Goal: Feedback & Contribution: Submit feedback/report problem

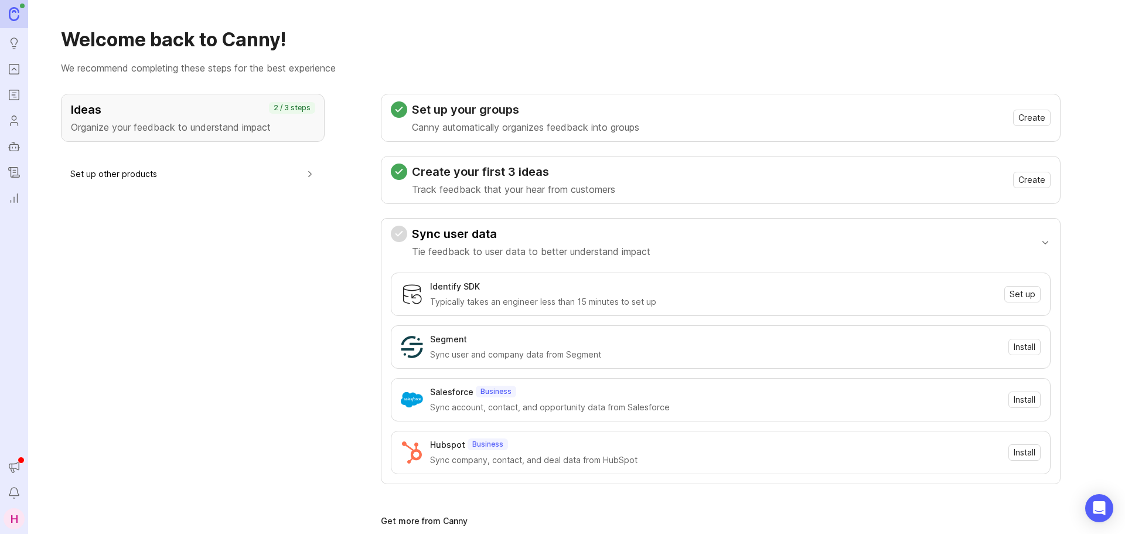
click at [18, 67] on icon "Portal" at bounding box center [14, 69] width 13 height 14
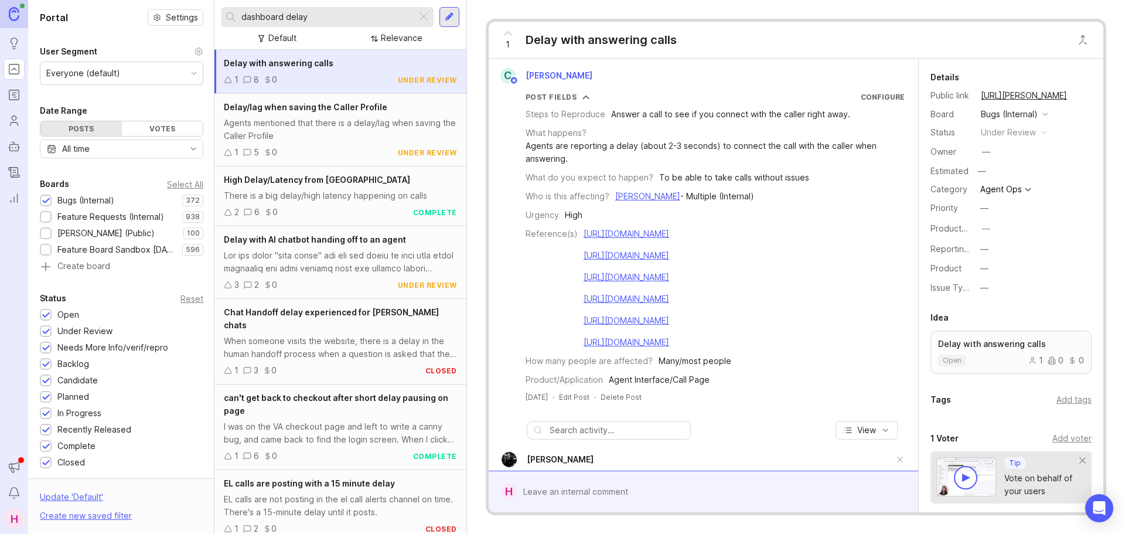
click at [425, 15] on div at bounding box center [424, 16] width 14 height 15
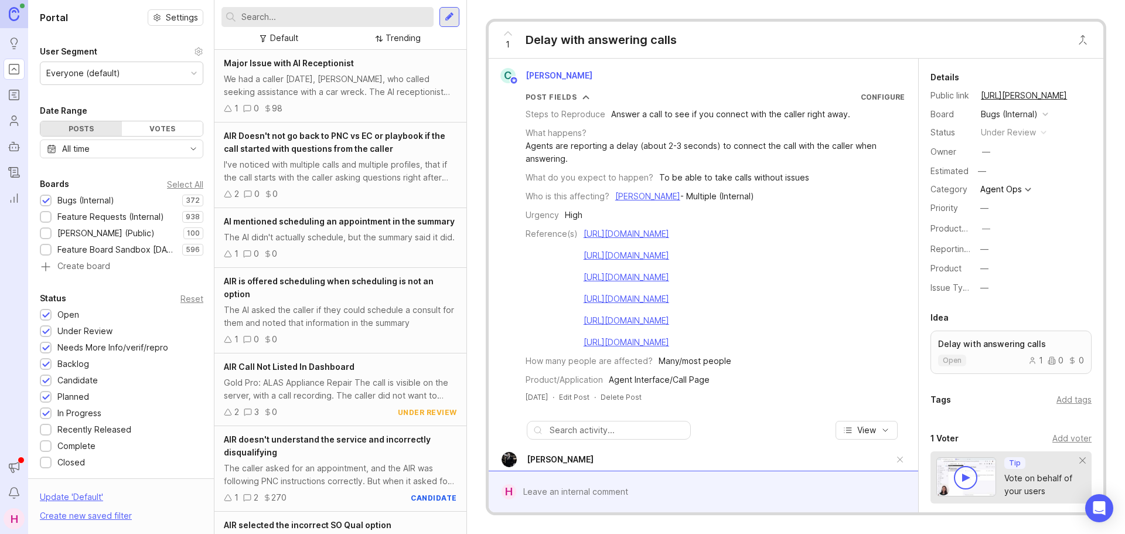
click at [302, 17] on input "text" at bounding box center [335, 17] width 188 height 13
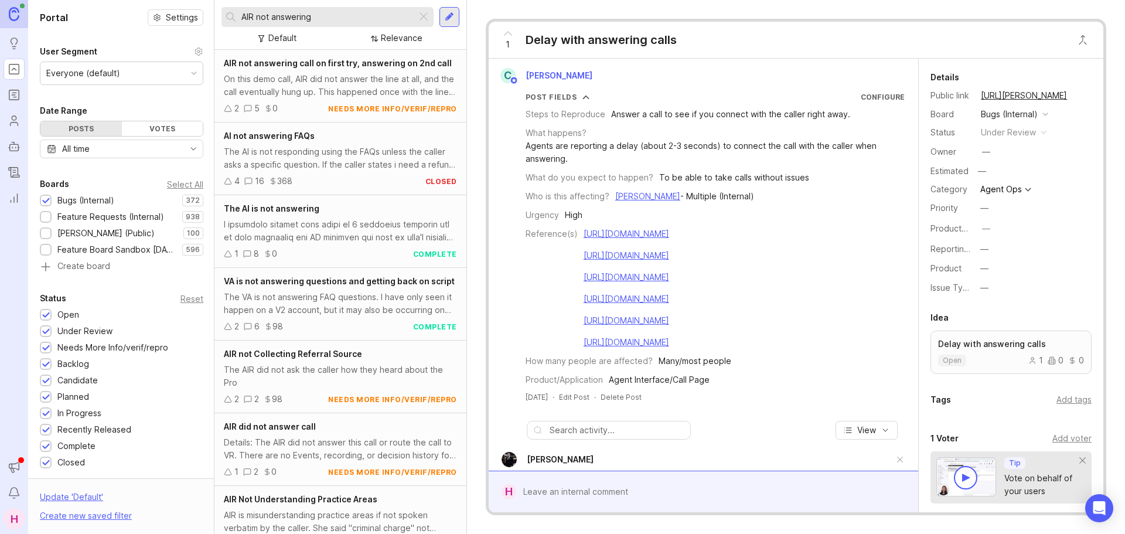
click at [375, 236] on div at bounding box center [340, 231] width 233 height 26
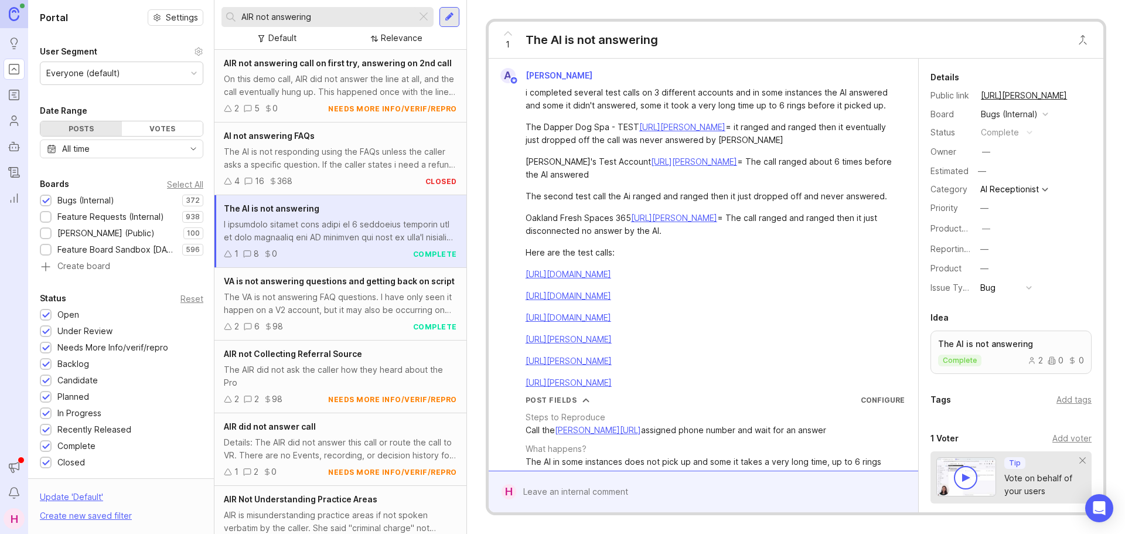
click at [340, 16] on input "AIR not answering" at bounding box center [326, 17] width 171 height 13
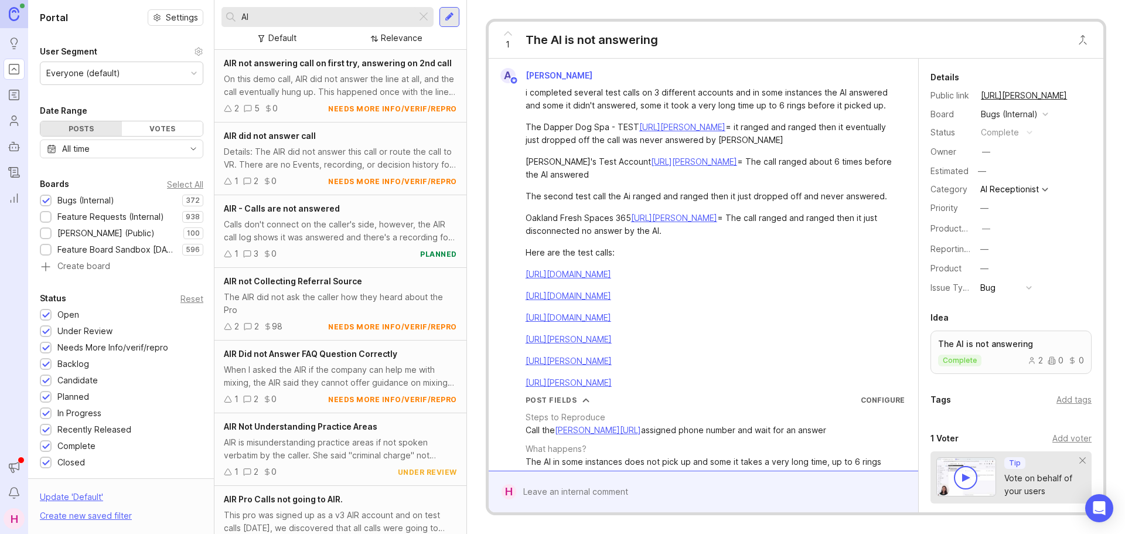
type input "A"
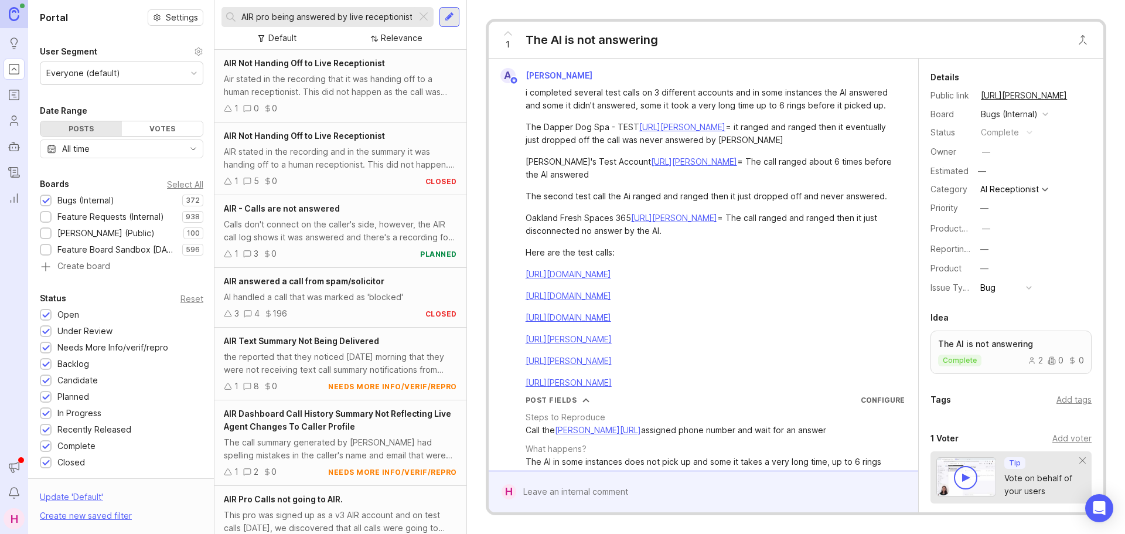
type input "AIR pro being answered by live receptionist"
click at [357, 233] on div "Calls don't connect on the caller's side, however, the AIR call log shows it wa…" at bounding box center [340, 231] width 233 height 26
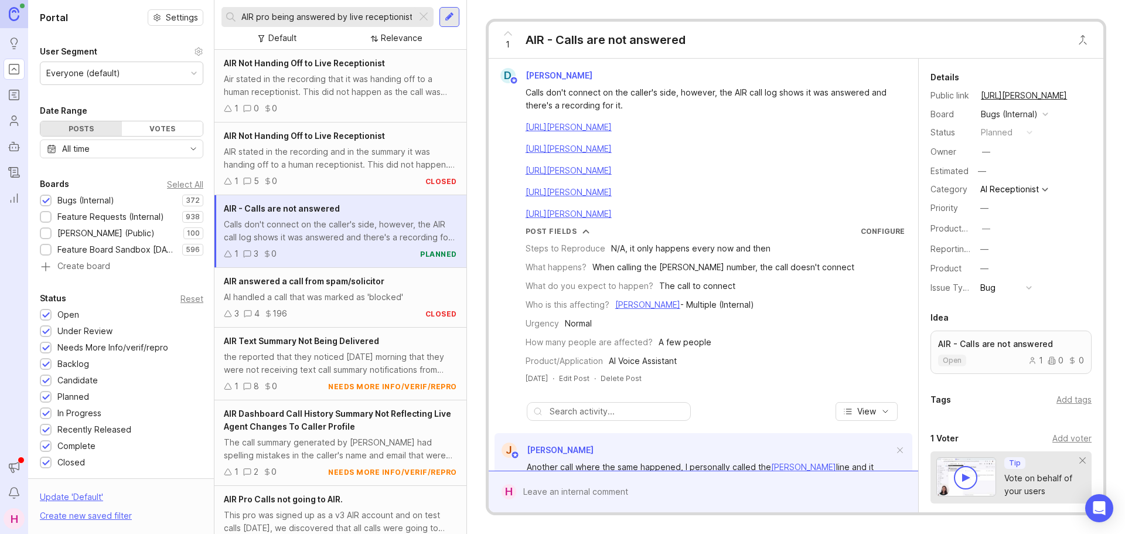
click at [425, 19] on div at bounding box center [424, 16] width 14 height 15
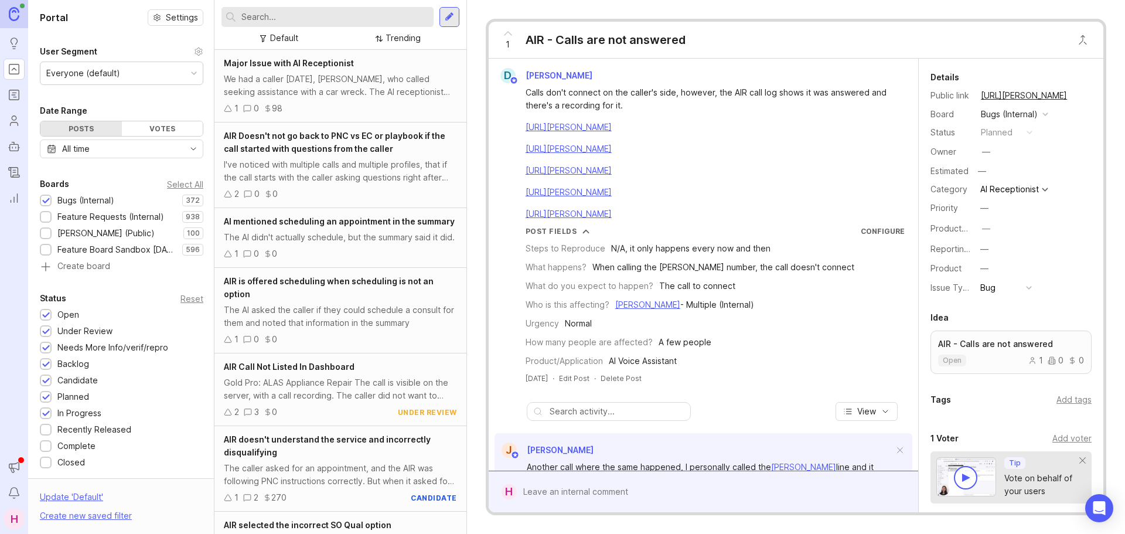
click at [448, 18] on div at bounding box center [449, 17] width 9 height 11
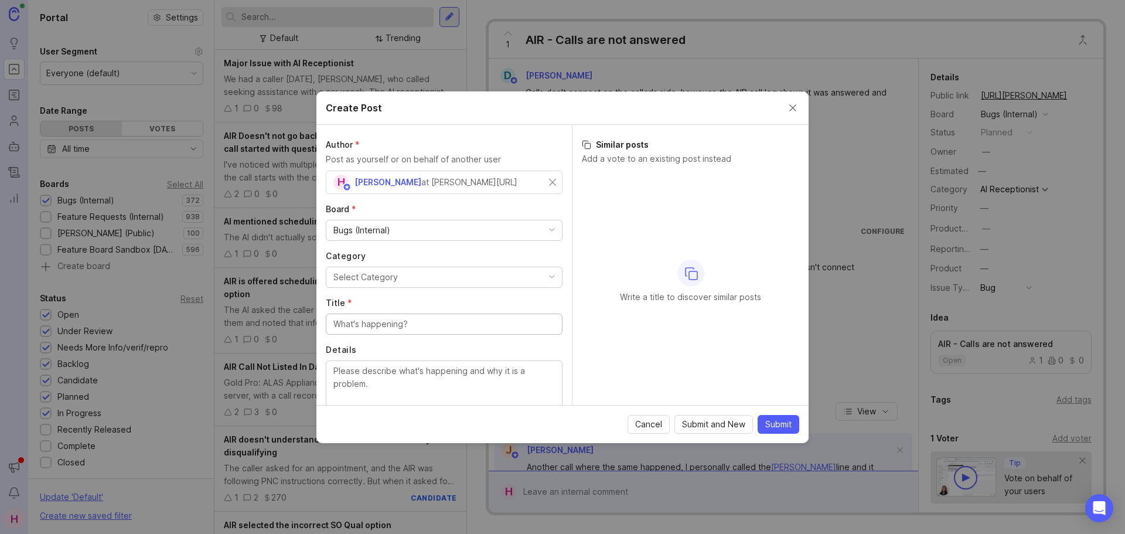
click at [405, 275] on button "Select Category" at bounding box center [444, 277] width 237 height 21
click at [380, 326] on input "Title *" at bounding box center [443, 324] width 221 height 13
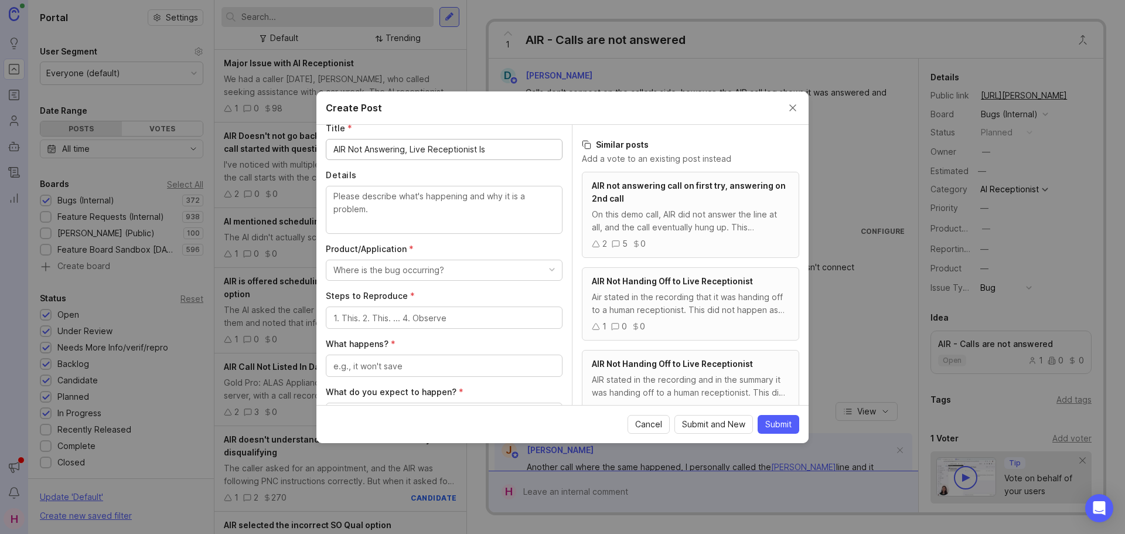
scroll to position [175, 0]
type input "AIR Not Answering, Live Receptionist Is"
click at [394, 219] on textarea "Details" at bounding box center [443, 208] width 221 height 39
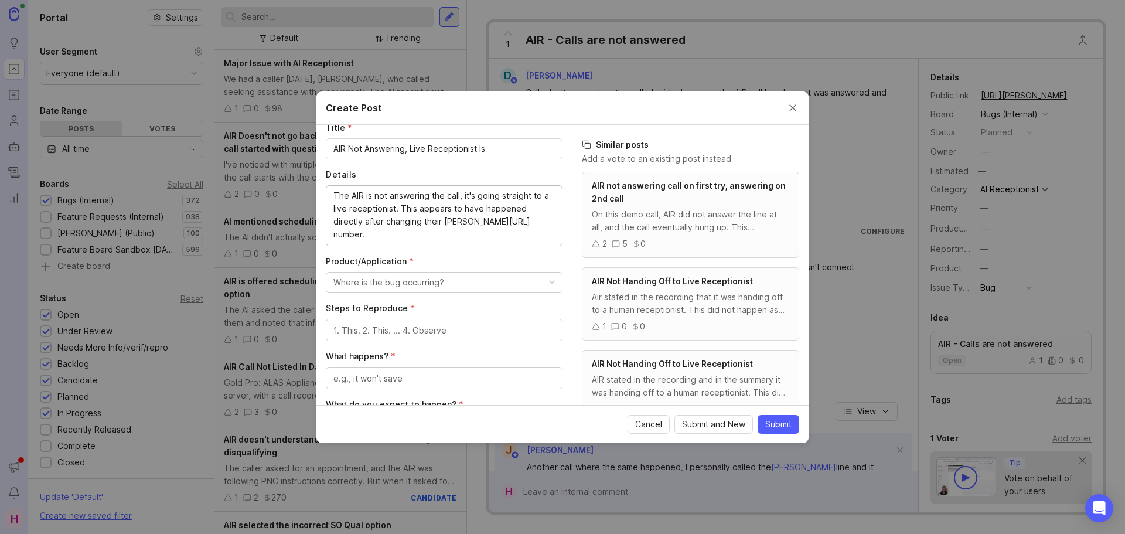
type textarea "The AIR is not answering the call, it's going straight to a live receptionist. …"
drag, startPoint x: 447, startPoint y: 277, endPoint x: 446, endPoint y: 287, distance: 10.0
click at [446, 278] on button "Where is the bug occurring?" at bounding box center [444, 282] width 237 height 21
click at [391, 400] on Assistant "AI Voice Assistant" at bounding box center [440, 402] width 228 height 22
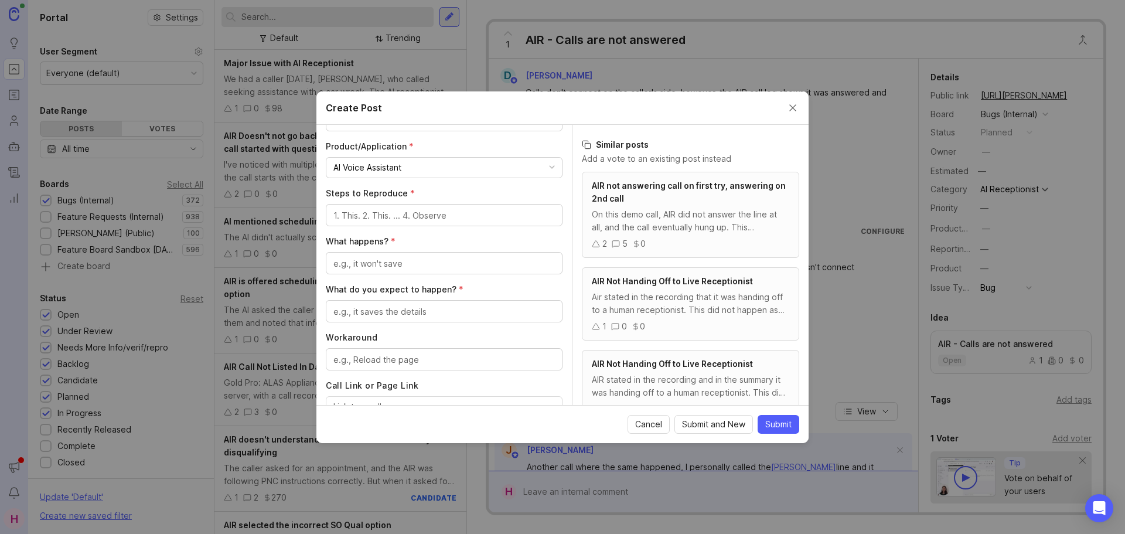
scroll to position [291, 0]
click at [411, 207] on div at bounding box center [444, 214] width 237 height 22
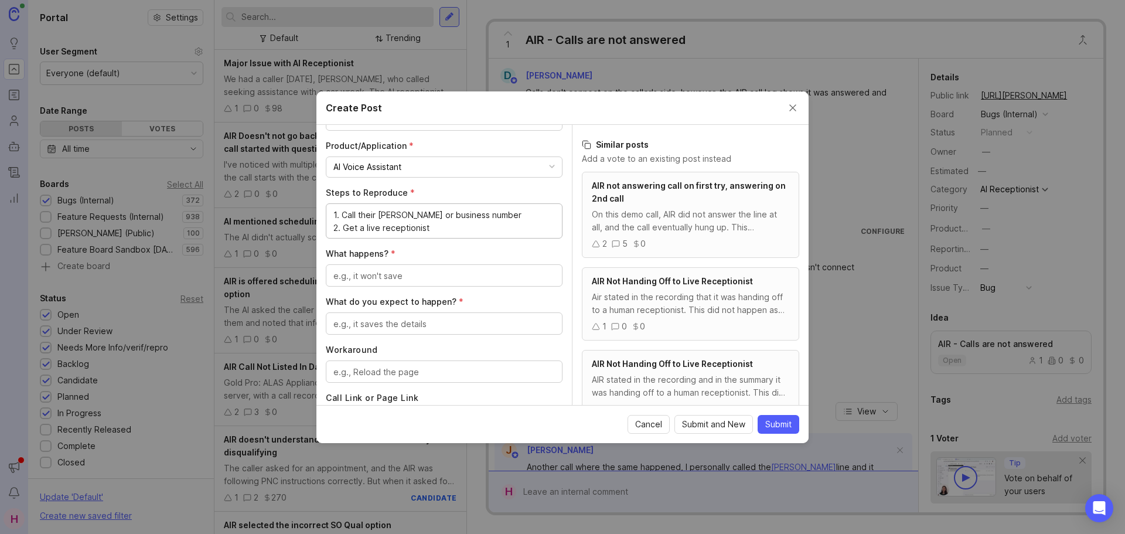
click at [353, 278] on textarea "What happens? *" at bounding box center [443, 276] width 221 height 13
drag, startPoint x: 446, startPoint y: 227, endPoint x: 305, endPoint y: 224, distance: 140.7
click at [305, 224] on div "Create Post Author * Post as yourself or on behalf of another user H [PERSON_NA…" at bounding box center [562, 267] width 1125 height 534
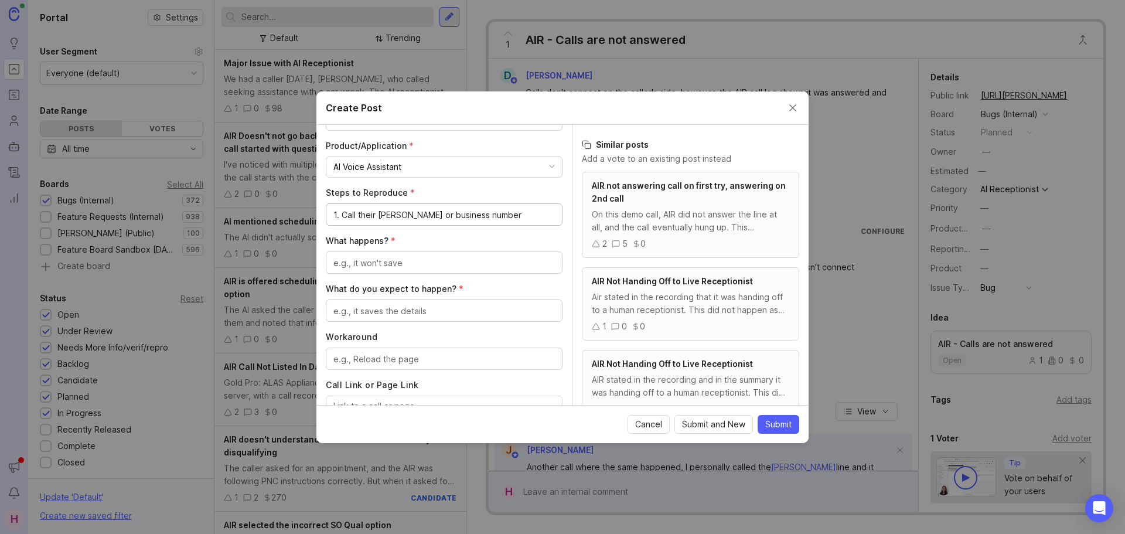
drag, startPoint x: 343, startPoint y: 216, endPoint x: 318, endPoint y: 218, distance: 25.3
click at [318, 218] on div "Author * Post as yourself or on behalf of another user H [PERSON_NAME] at [PERS…" at bounding box center [443, 265] width 255 height 280
type textarea "Call their [PERSON_NAME] or business number"
click at [391, 257] on textarea "What happens? *" at bounding box center [443, 263] width 221 height 13
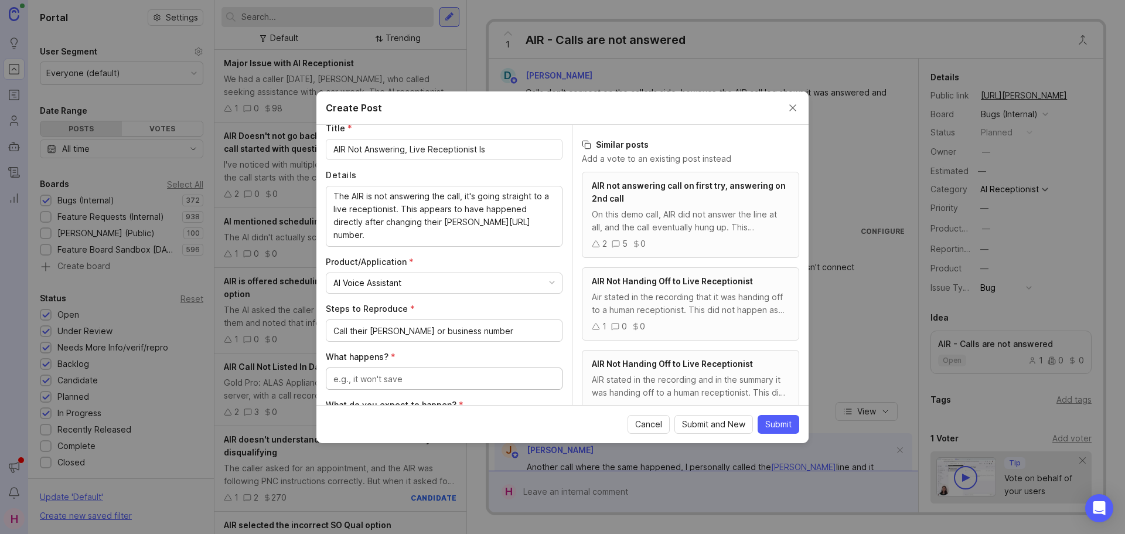
scroll to position [175, 0]
paste textarea "AMF Elder Law"
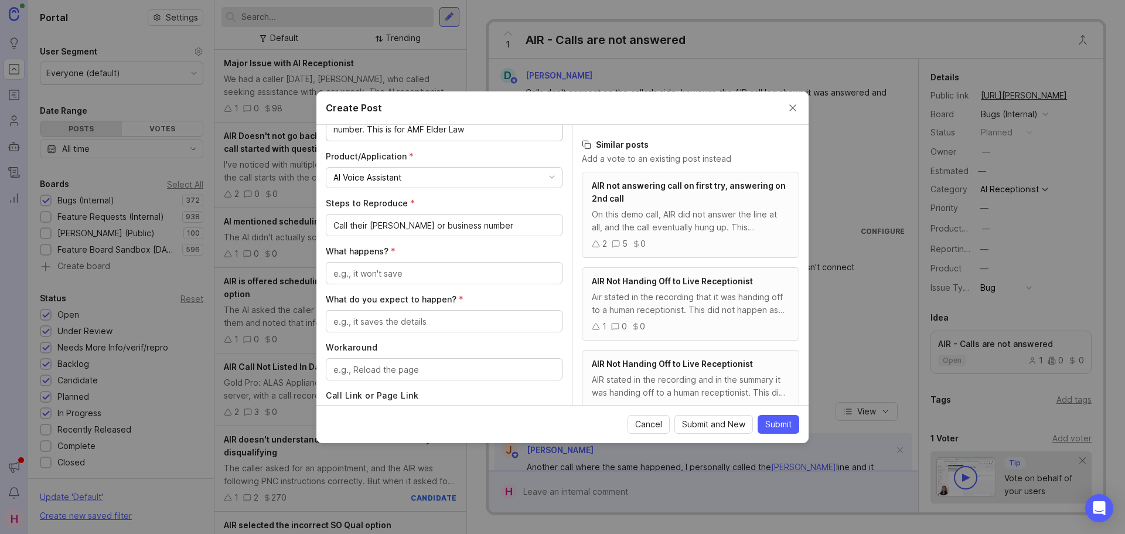
scroll to position [291, 0]
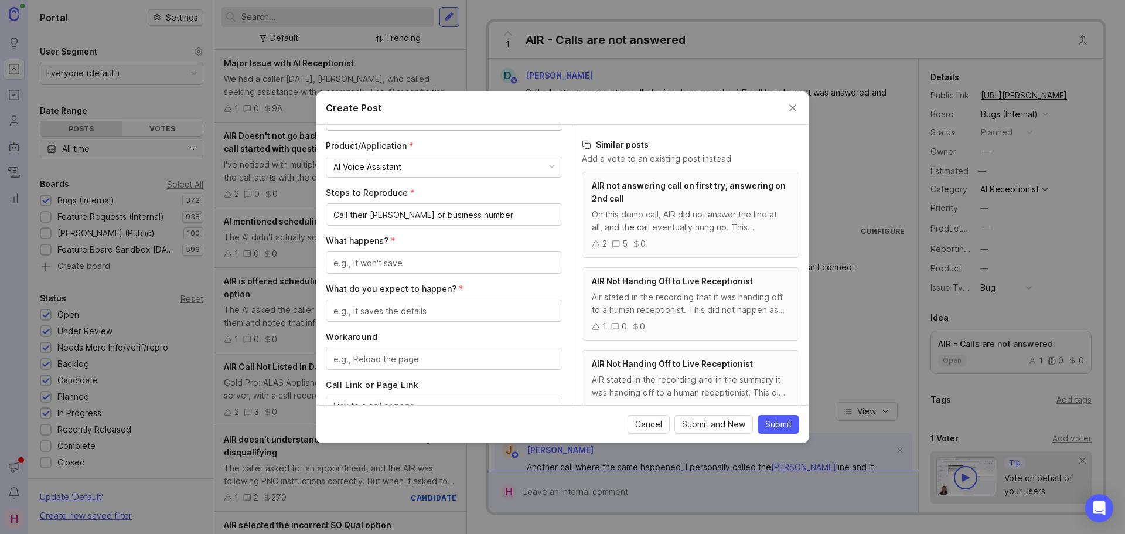
type textarea "The AIR is not answering the call, it's going straight to a live receptionist. …"
click at [390, 265] on textarea "What happens? *" at bounding box center [443, 263] width 221 height 13
type textarea "A live receptionist answers"
click at [377, 315] on textarea "What do you expect to happen? *" at bounding box center [443, 311] width 221 height 13
type textarea "AIR to answer"
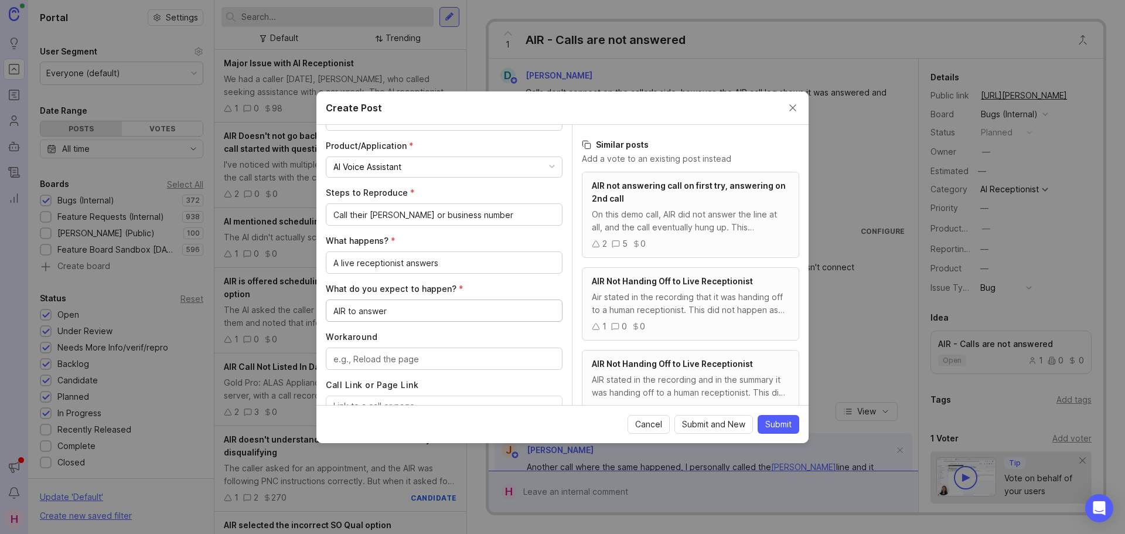
click at [384, 363] on textarea "Workaround" at bounding box center [443, 359] width 221 height 13
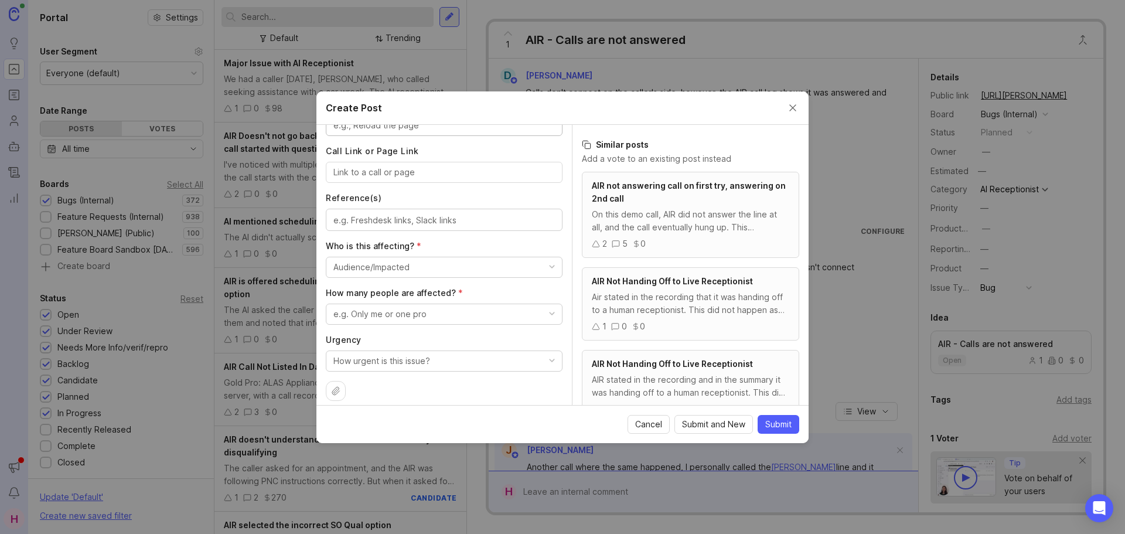
scroll to position [525, 0]
click at [375, 226] on div at bounding box center [444, 219] width 237 height 22
click at [372, 173] on input "Call Link or Page Link" at bounding box center [443, 171] width 221 height 13
paste input "[URL][PERSON_NAME]"
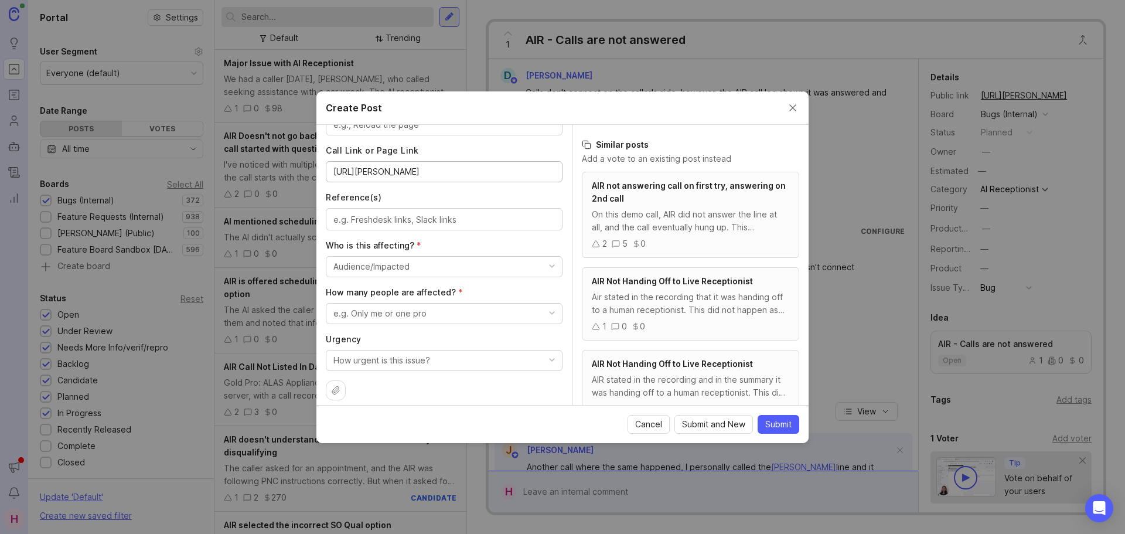
type input "[URL][PERSON_NAME]"
click at [475, 220] on textarea "Reference(s)" at bounding box center [443, 219] width 221 height 13
paste textarea "[URL][DOMAIN_NAME]"
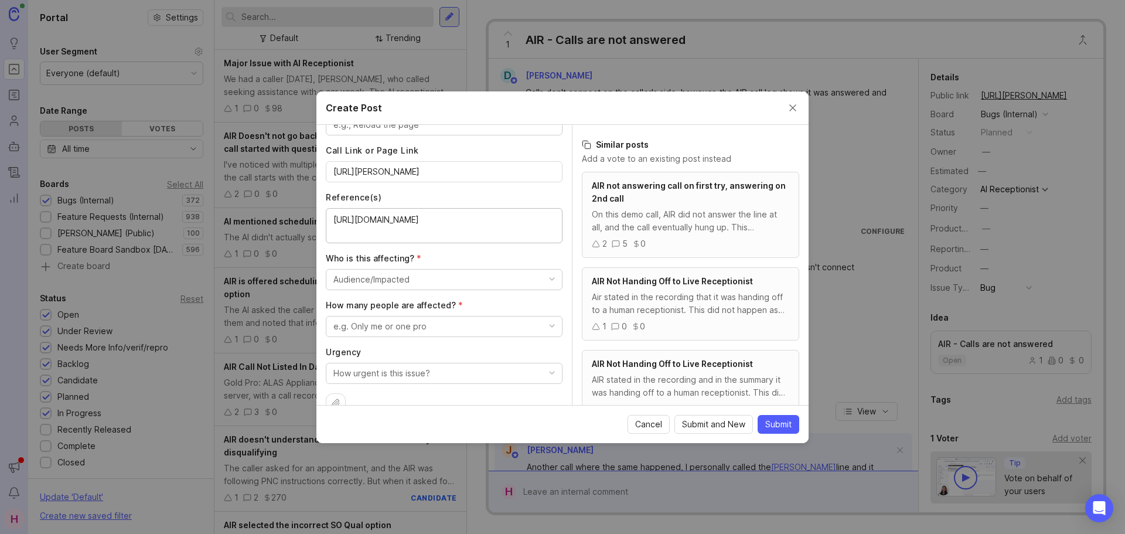
type textarea "[URL][DOMAIN_NAME]"
click at [421, 279] on button "Audience/Impacted" at bounding box center [444, 279] width 237 height 21
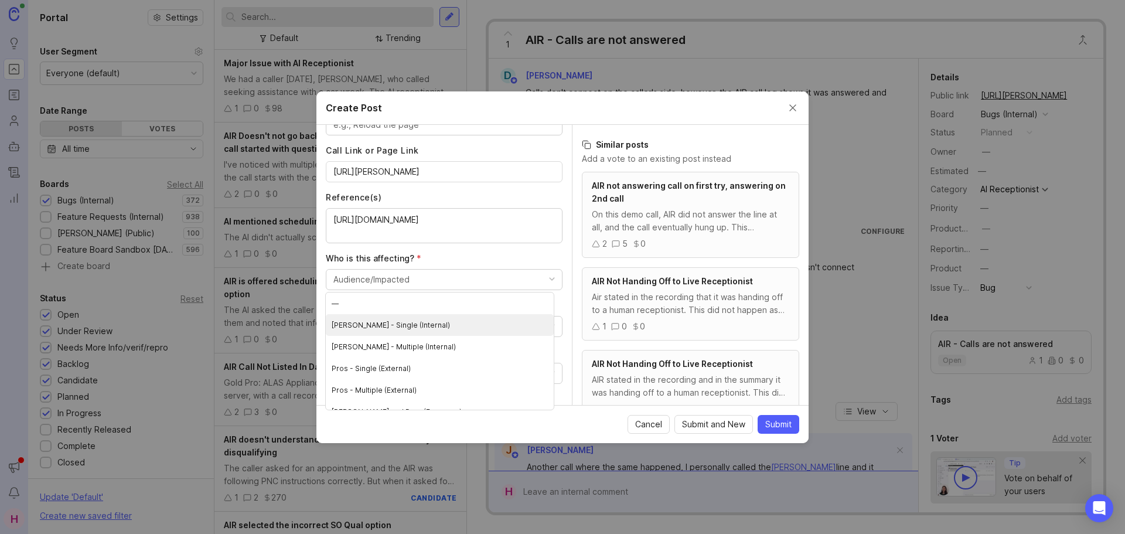
click at [410, 323] on \(Internal\) "[PERSON_NAME] - Single (Internal)" at bounding box center [440, 325] width 228 height 22
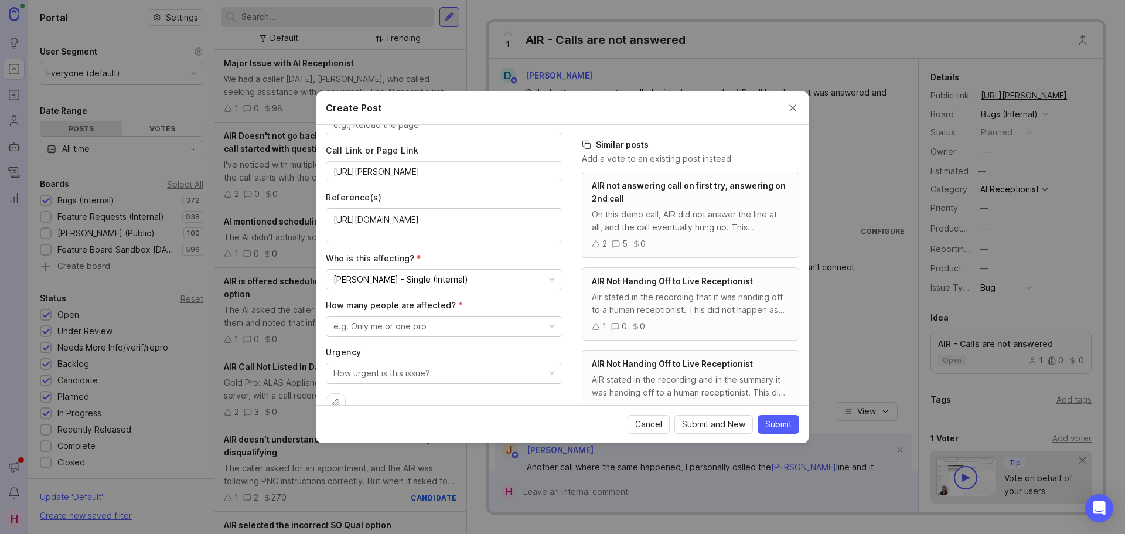
click at [402, 332] on div "e.g. Only me or one pro" at bounding box center [379, 326] width 93 height 13
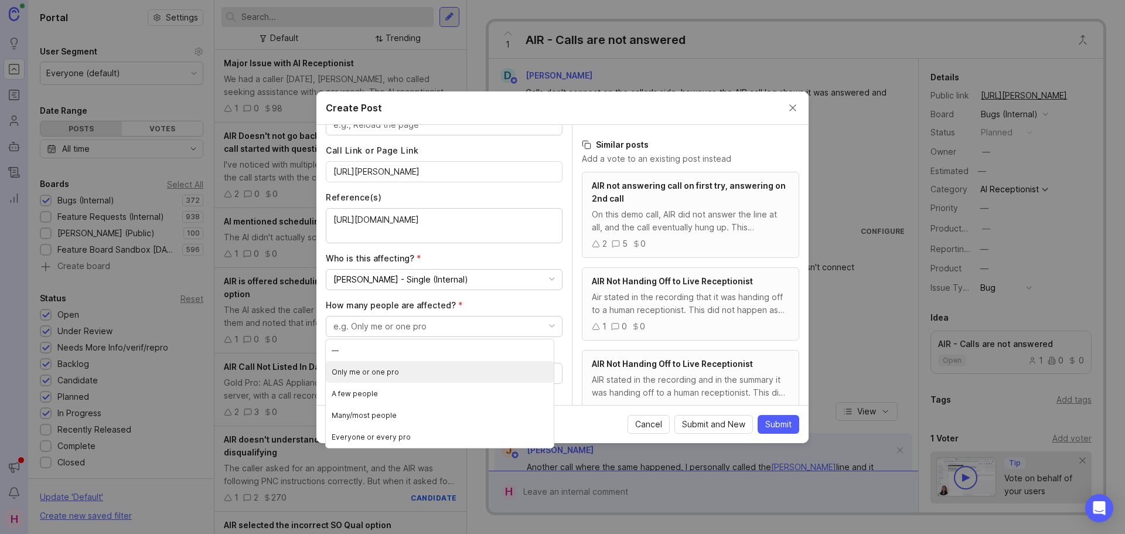
drag, startPoint x: 400, startPoint y: 366, endPoint x: 413, endPoint y: 346, distance: 24.2
click at [401, 366] on pro "Only me or one pro" at bounding box center [440, 372] width 228 height 22
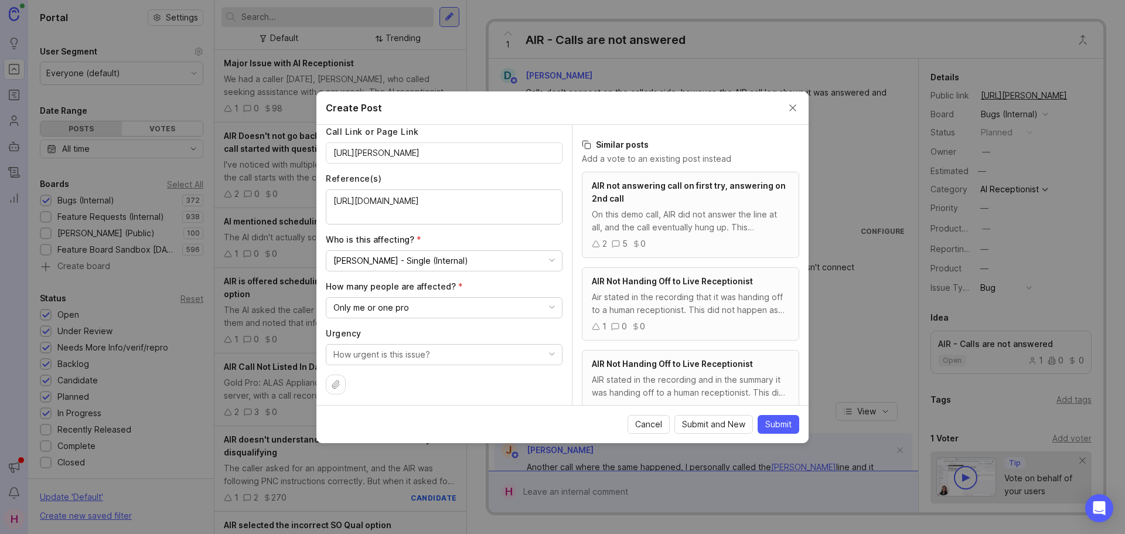
scroll to position [547, 0]
click at [420, 349] on div "How urgent is this issue?" at bounding box center [381, 351] width 97 height 13
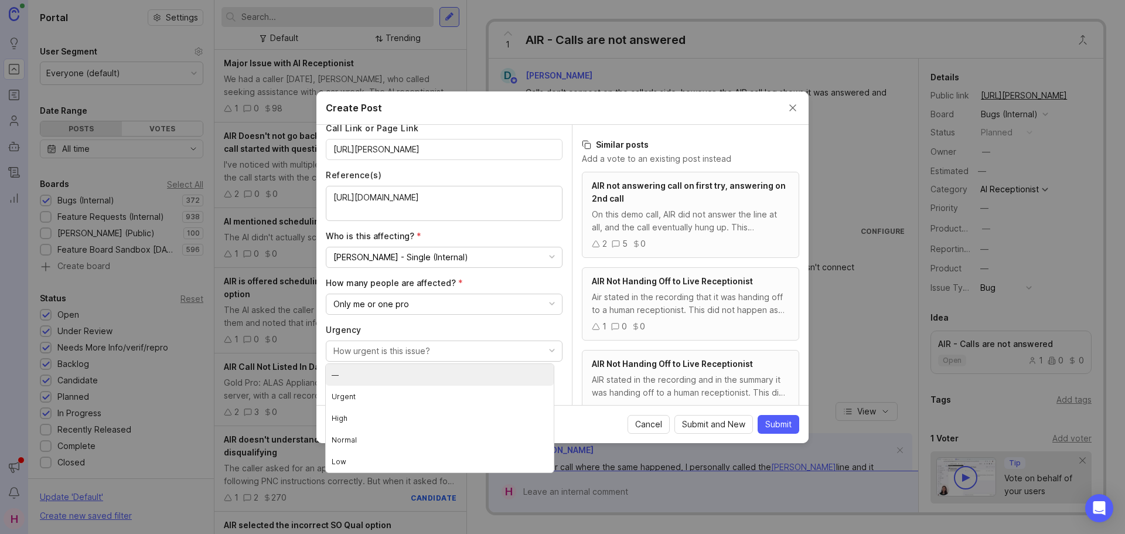
click at [420, 349] on div "How urgent is this issue?" at bounding box center [381, 351] width 97 height 13
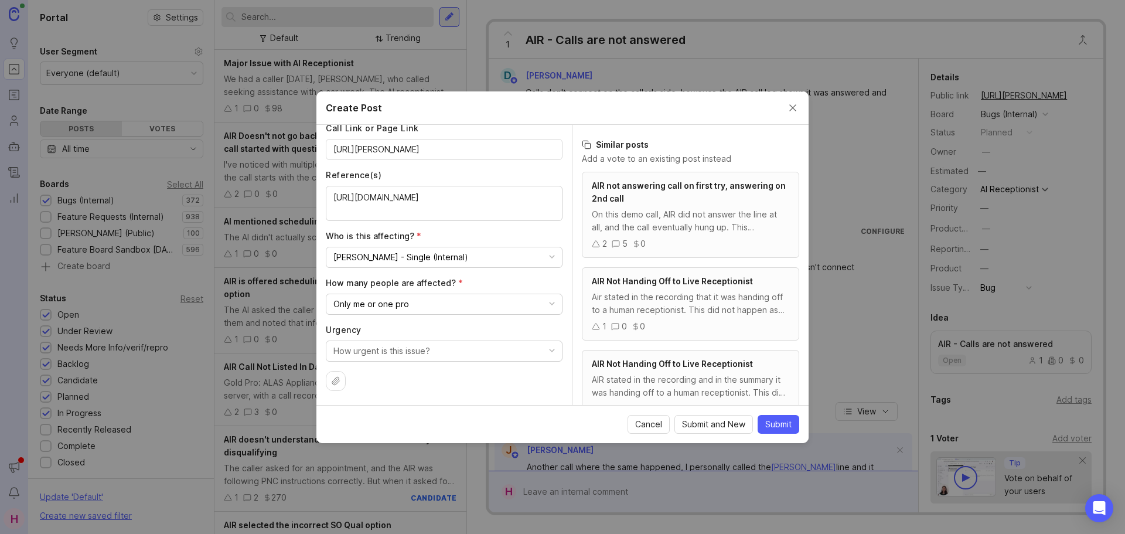
click at [420, 349] on div "How urgent is this issue?" at bounding box center [381, 351] width 97 height 13
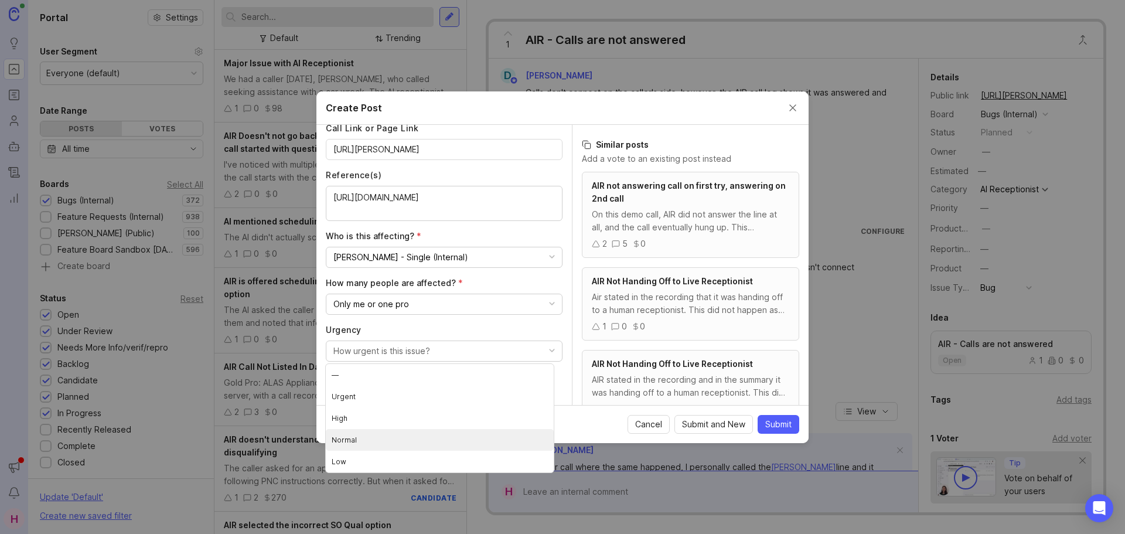
click at [390, 437] on li "Normal" at bounding box center [440, 440] width 228 height 22
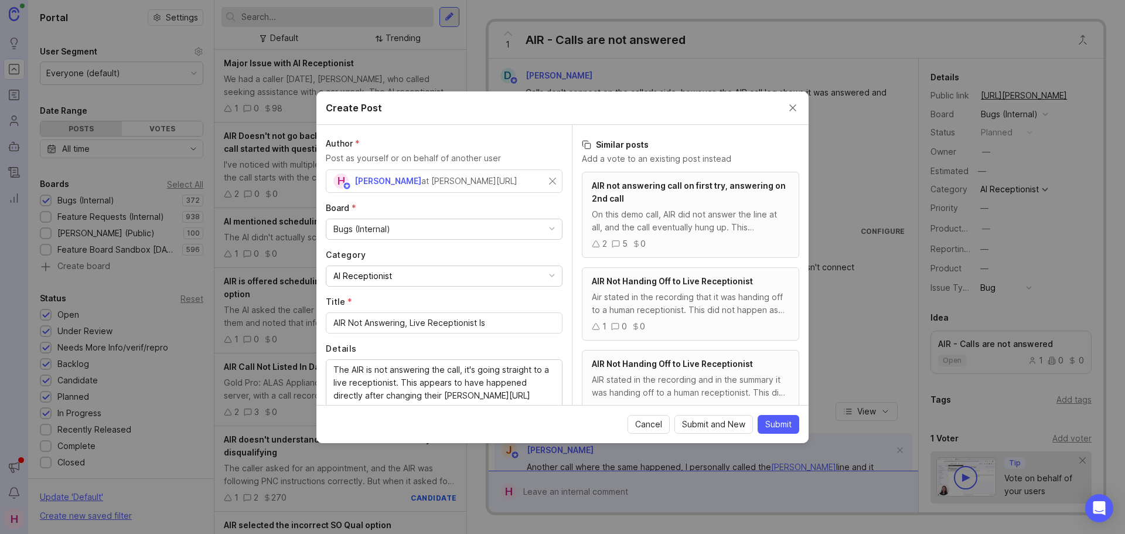
scroll to position [0, 0]
click at [774, 425] on span "Submit" at bounding box center [778, 424] width 26 height 12
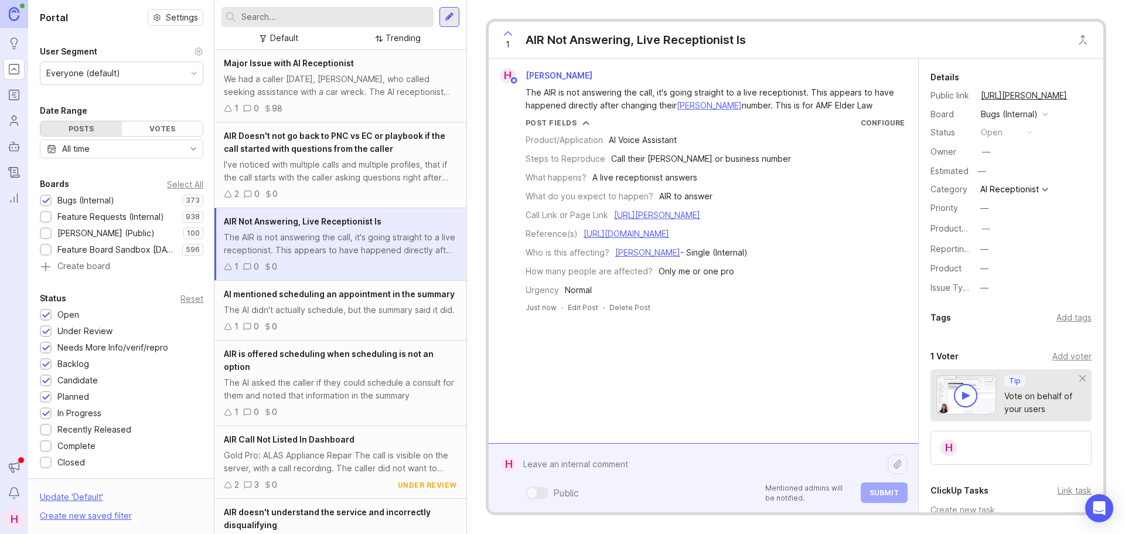
click at [699, 492] on div "Public Mentioned admins will be notified. Submit" at bounding box center [711, 478] width 391 height 50
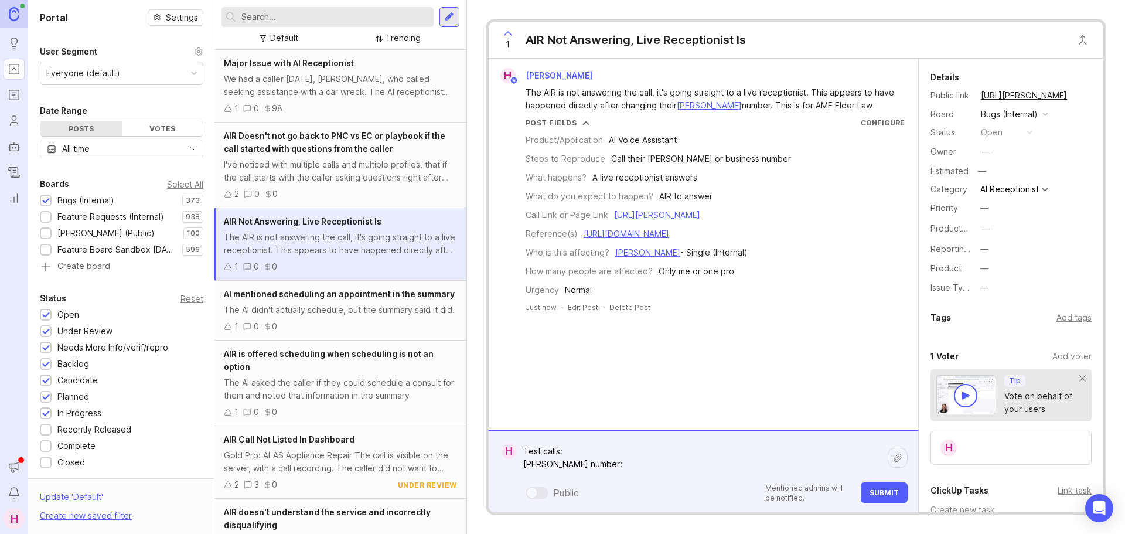
click at [629, 448] on textarea "Test calls: [PERSON_NAME] number:" at bounding box center [701, 457] width 371 height 35
paste textarea "[URL][PERSON_NAME]"
click at [584, 461] on textarea "Test calls: [PERSON_NAME] number:" at bounding box center [701, 457] width 371 height 35
paste textarea "[URL][PERSON_NAME]"
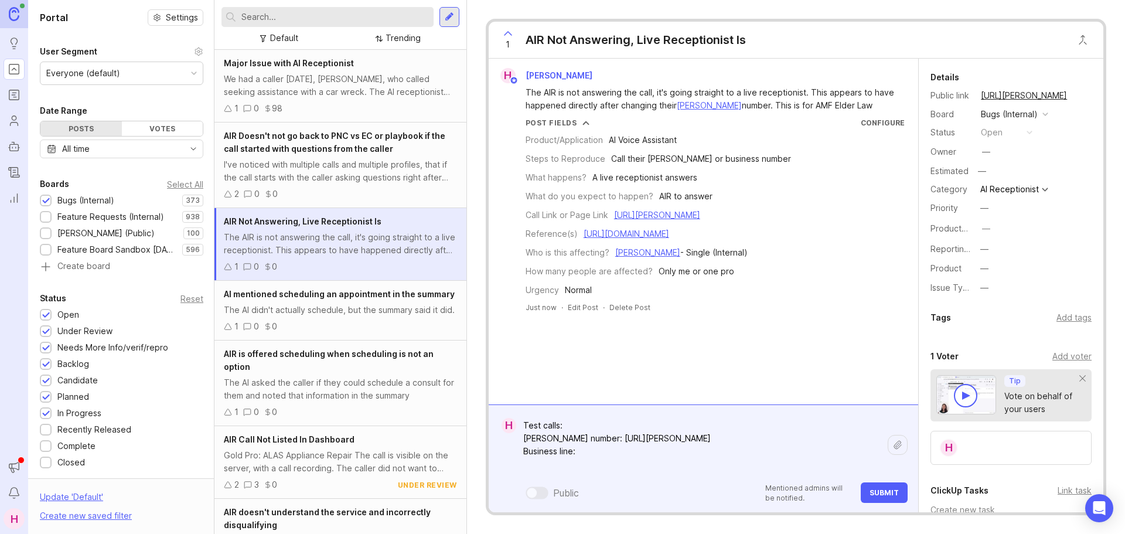
click at [642, 457] on textarea "Test calls: [PERSON_NAME] number: [URL][PERSON_NAME] Business line:" at bounding box center [701, 444] width 371 height 61
paste textarea "[URL][PERSON_NAME]"
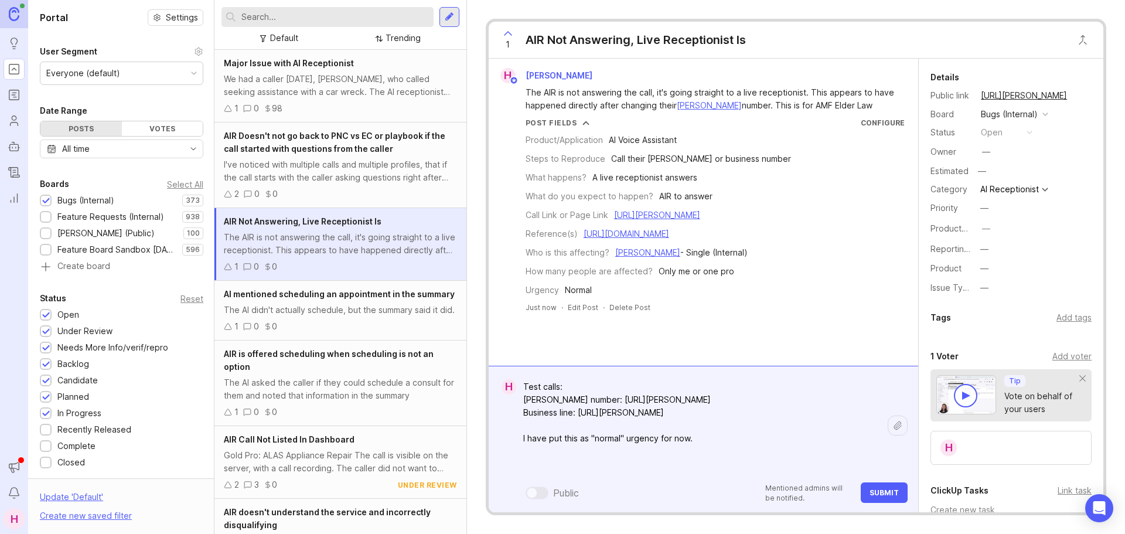
click at [876, 418] on textarea "Test calls: [PERSON_NAME] number: [URL][PERSON_NAME] Business line: [URL][PERSO…" at bounding box center [701, 426] width 371 height 100
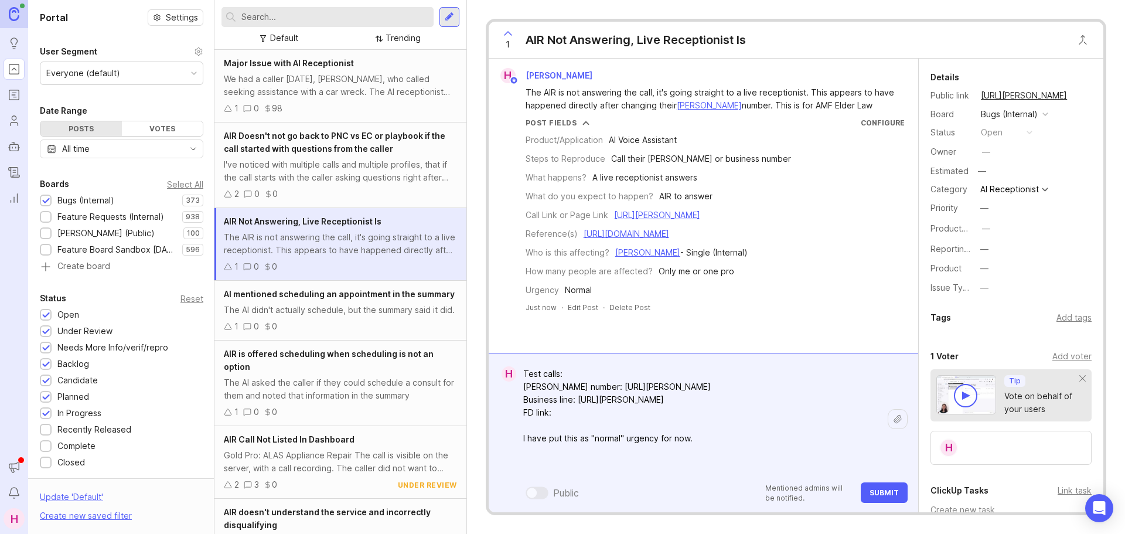
click at [654, 417] on textarea "Test calls: [PERSON_NAME] number: [URL][PERSON_NAME] Business line: [URL][PERSO…" at bounding box center [701, 419] width 371 height 113
paste textarea "[URL][PERSON_NAME][DOMAIN_NAME]"
drag, startPoint x: 710, startPoint y: 444, endPoint x: 475, endPoint y: 433, distance: 234.6
click at [475, 433] on div "1 AIR Not Answering, Live Receptionist Is H [PERSON_NAME] The AIR is not answer…" at bounding box center [796, 267] width 658 height 534
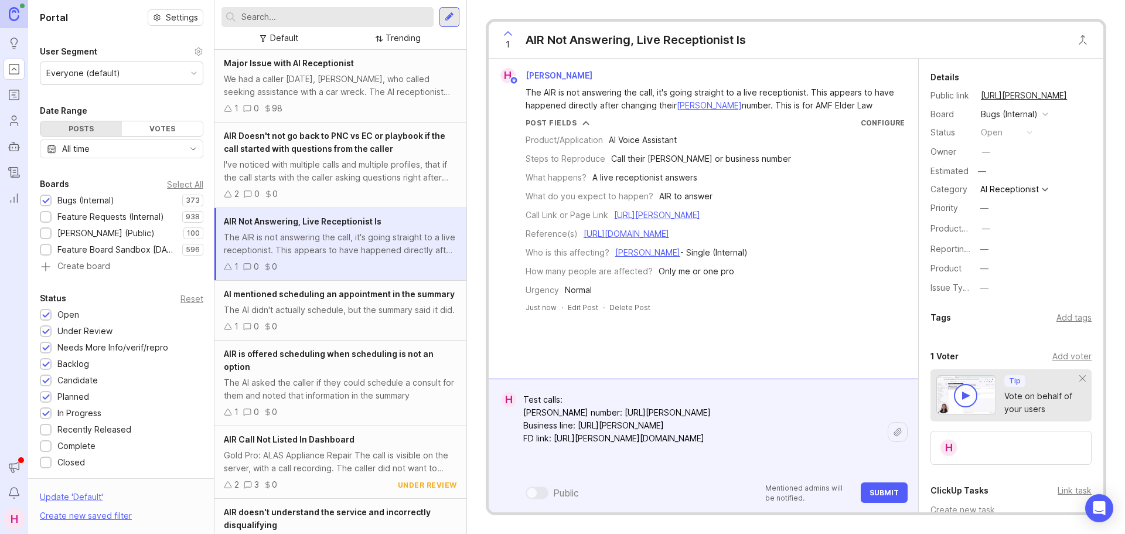
type textarea "Test calls: [PERSON_NAME] number: [URL][PERSON_NAME] Business line: [URL][PERSO…"
click at [885, 496] on span "Submit" at bounding box center [884, 492] width 29 height 9
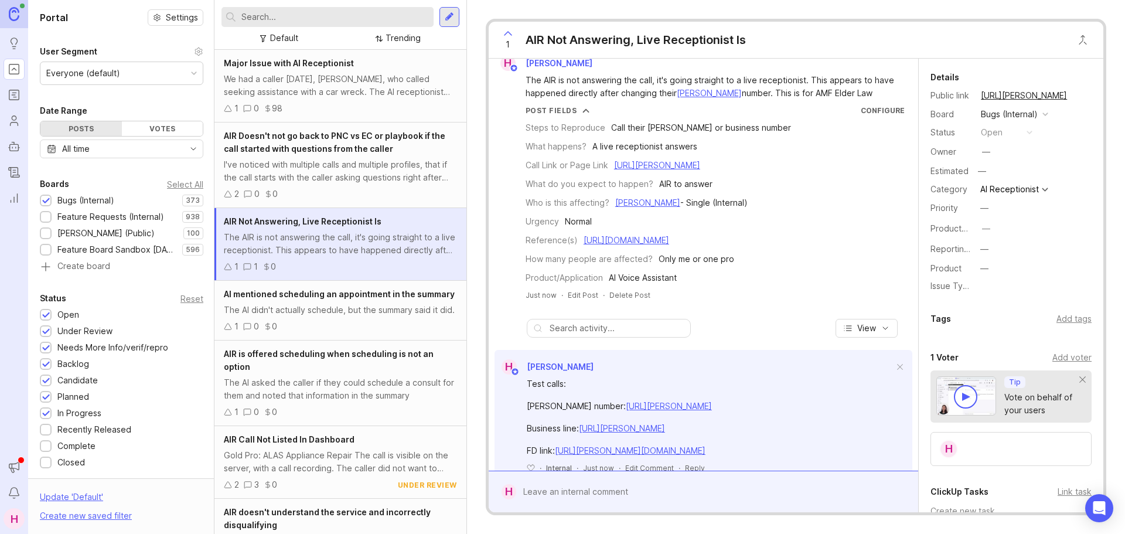
scroll to position [56, 0]
